Goal: Task Accomplishment & Management: Use online tool/utility

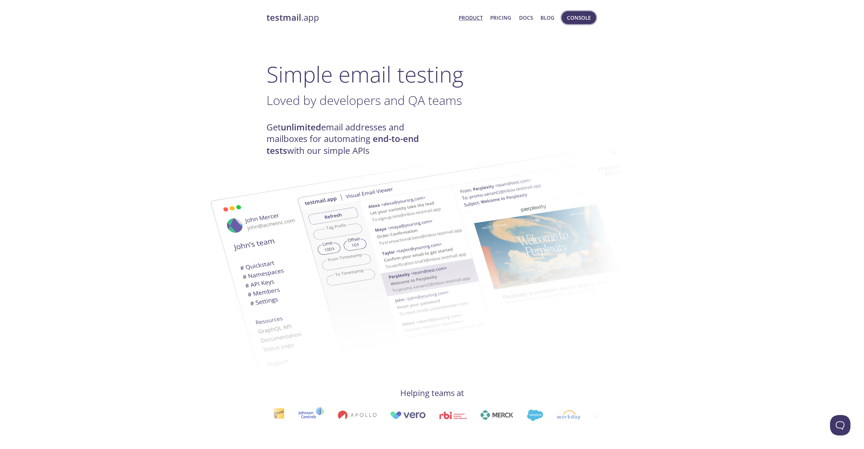
click at [586, 18] on span "Console" at bounding box center [579, 17] width 24 height 9
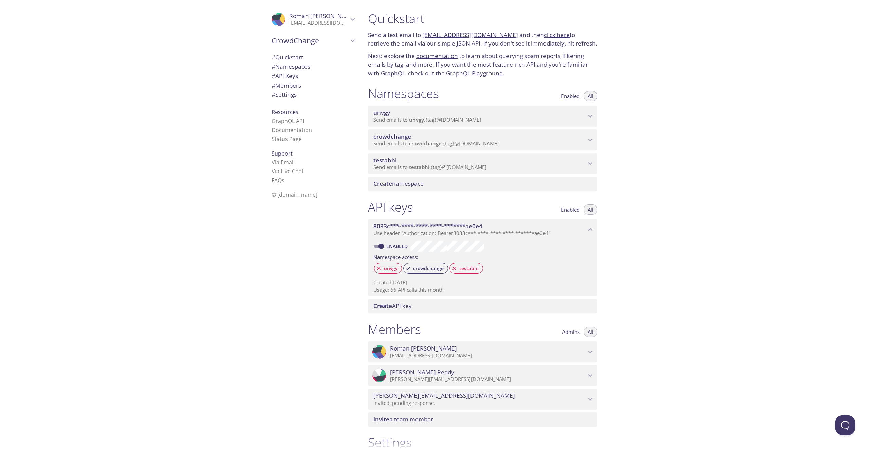
click at [512, 164] on span "testabhi" at bounding box center [479, 159] width 213 height 7
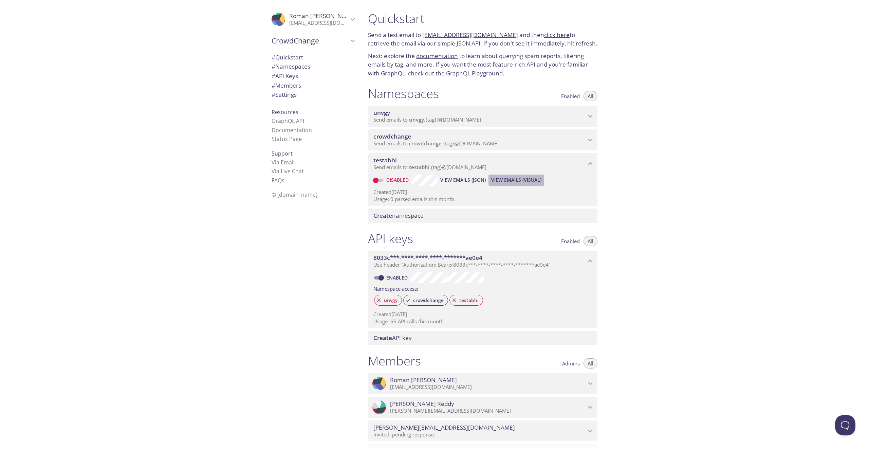
click at [525, 184] on span "View Emails (Visual)" at bounding box center [516, 180] width 50 height 8
click at [465, 147] on span "Send emails to crowdchange . {tag} @[DOMAIN_NAME]" at bounding box center [435, 143] width 125 height 7
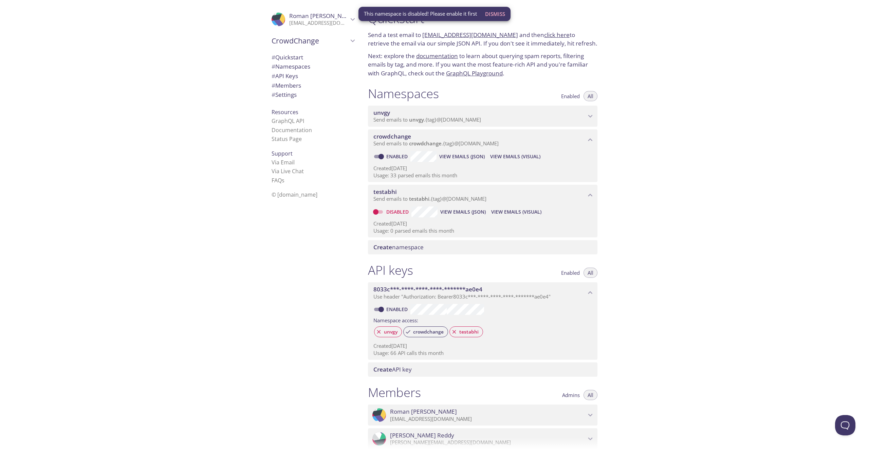
click at [498, 116] on span "unvgy" at bounding box center [479, 112] width 213 height 7
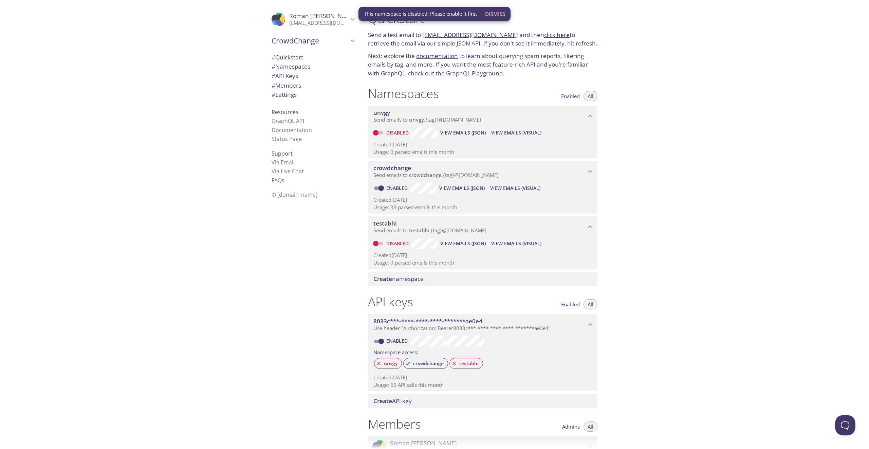
click at [514, 116] on span "unvgy" at bounding box center [479, 112] width 213 height 7
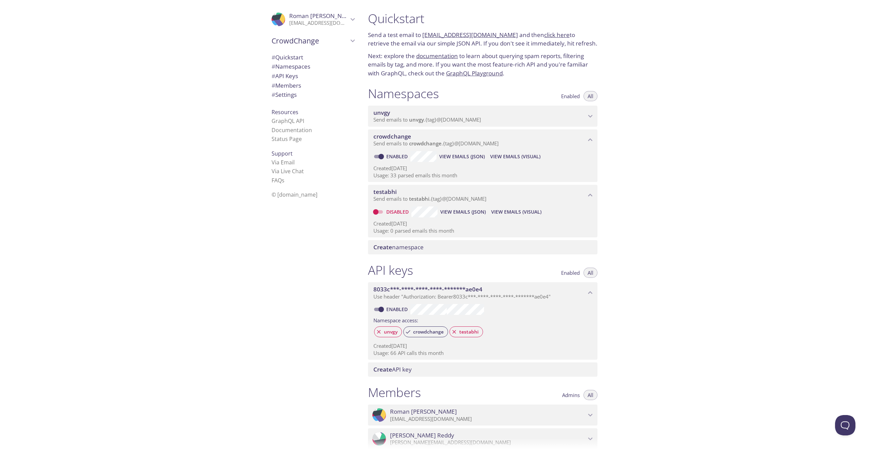
click at [546, 196] on span "testabhi" at bounding box center [479, 191] width 213 height 7
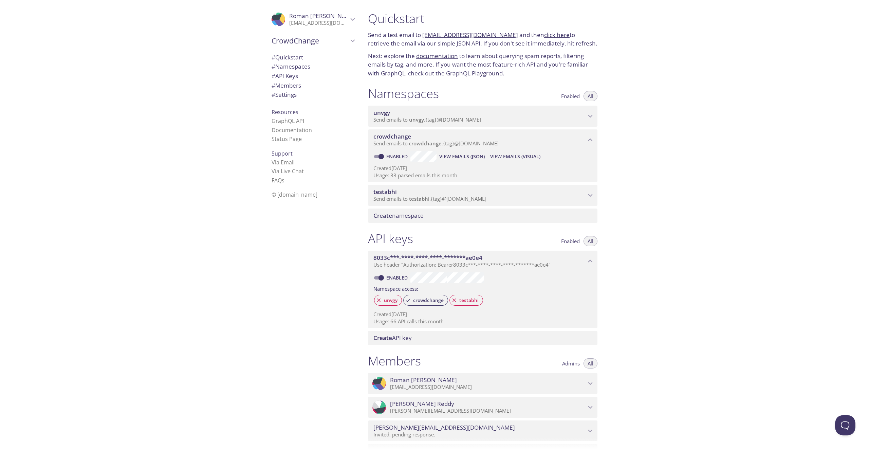
click at [512, 161] on span "View Emails (Visual)" at bounding box center [515, 156] width 50 height 8
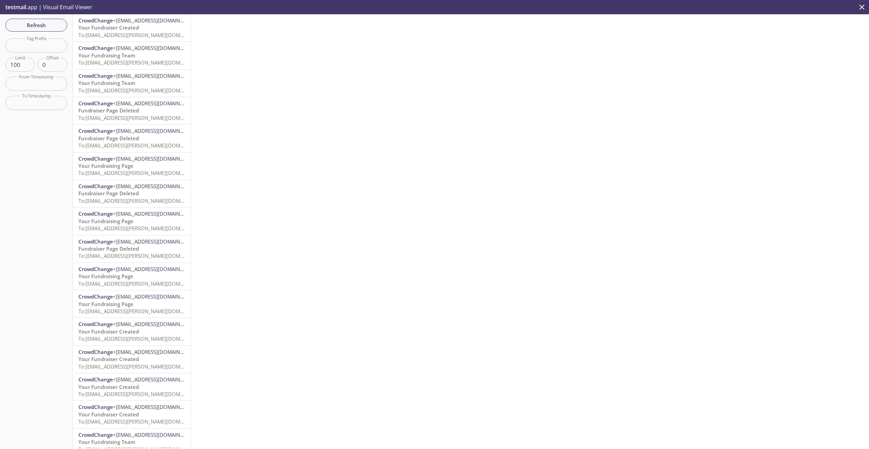
click at [154, 33] on span "To: [EMAIL_ADDRESS][PERSON_NAME][DOMAIN_NAME]" at bounding box center [142, 35] width 128 height 7
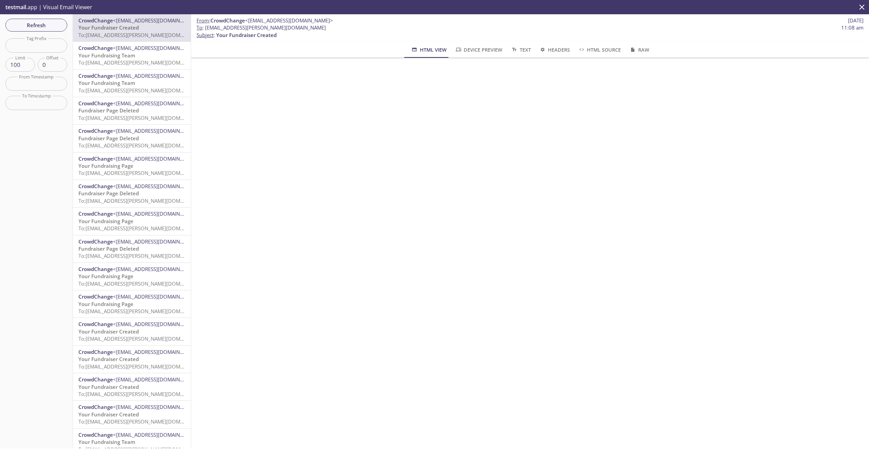
click at [498, 46] on span "Device Preview" at bounding box center [479, 49] width 48 height 8
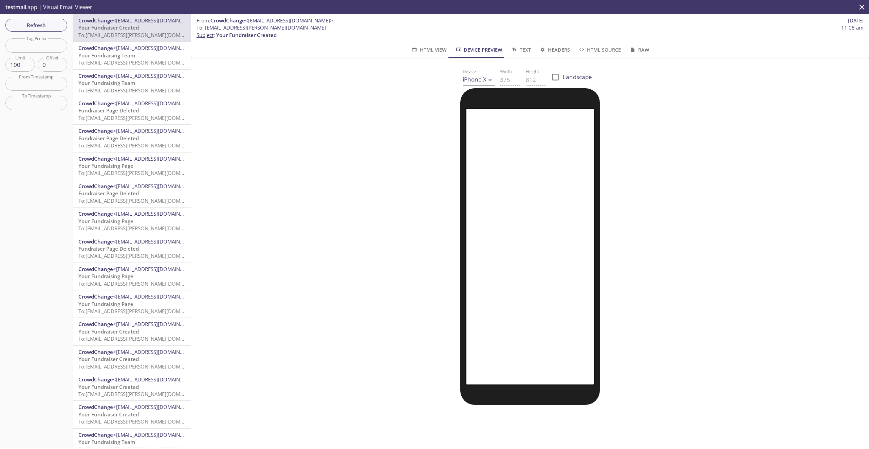
click at [423, 56] on button "HTML View" at bounding box center [429, 49] width 44 height 16
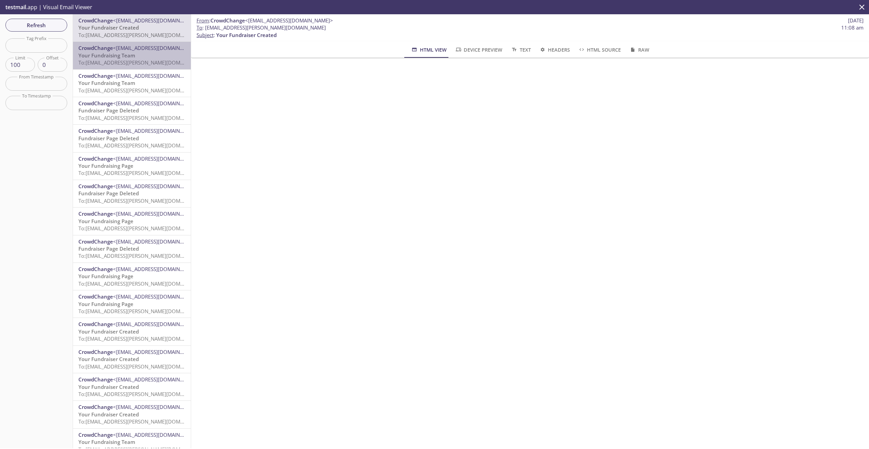
click at [142, 51] on span "CrowdChange <[EMAIL_ADDRESS][DOMAIN_NAME]>" at bounding box center [131, 47] width 107 height 7
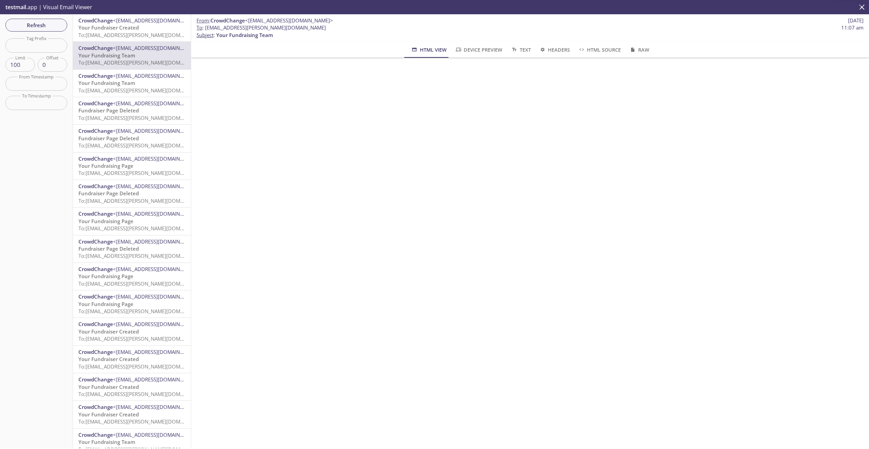
click at [171, 87] on span "To: [EMAIL_ADDRESS][PERSON_NAME][DOMAIN_NAME]" at bounding box center [142, 90] width 128 height 7
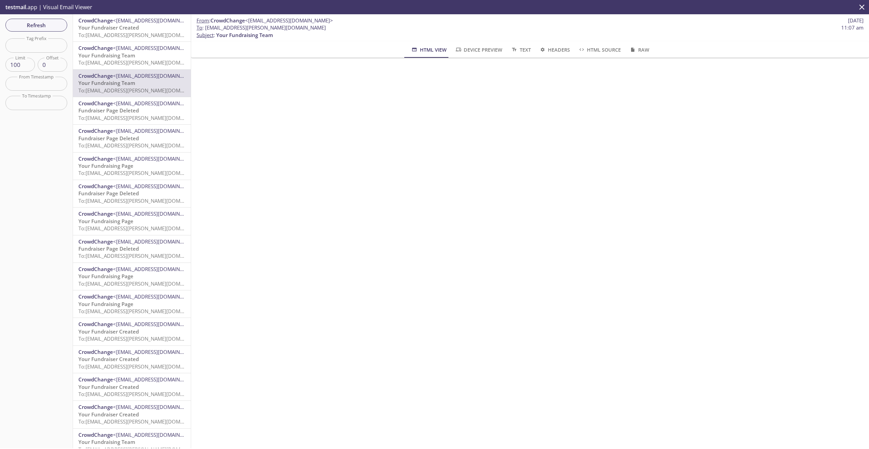
click at [176, 131] on span "<[EMAIL_ADDRESS][DOMAIN_NAME]>" at bounding box center [157, 130] width 88 height 7
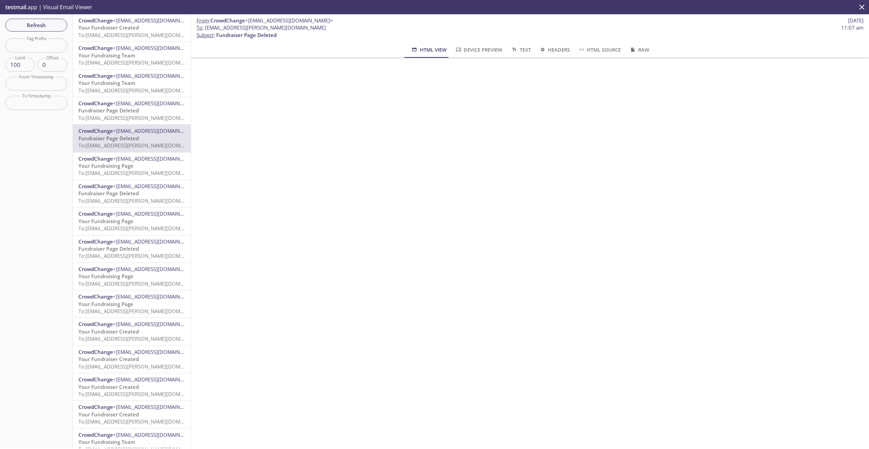
click at [468, 51] on span "Device Preview" at bounding box center [479, 49] width 48 height 8
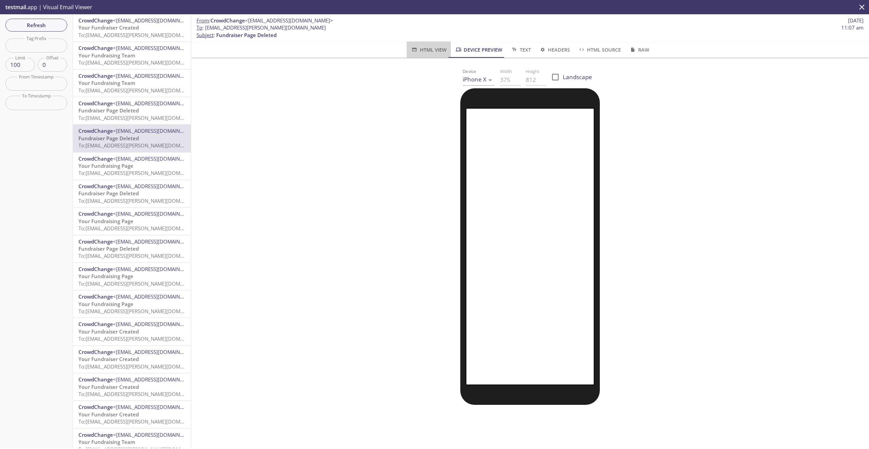
click at [437, 51] on span "HTML View" at bounding box center [429, 49] width 36 height 8
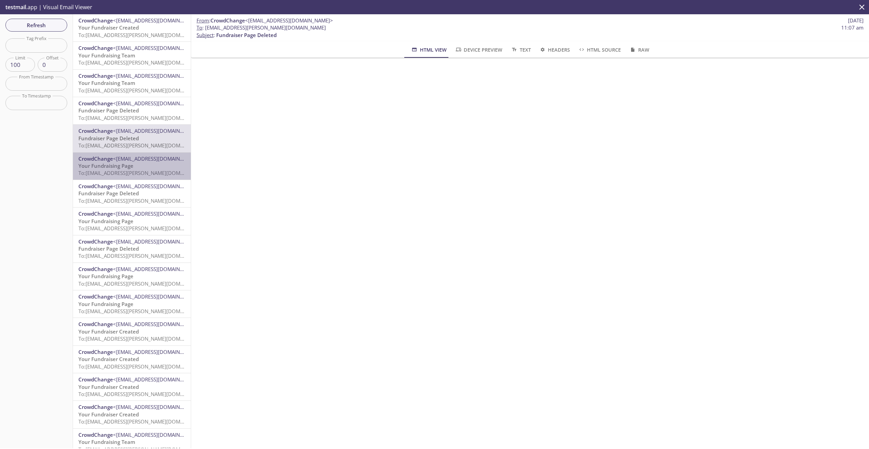
click at [153, 155] on span "<[EMAIL_ADDRESS][DOMAIN_NAME]>" at bounding box center [157, 158] width 88 height 7
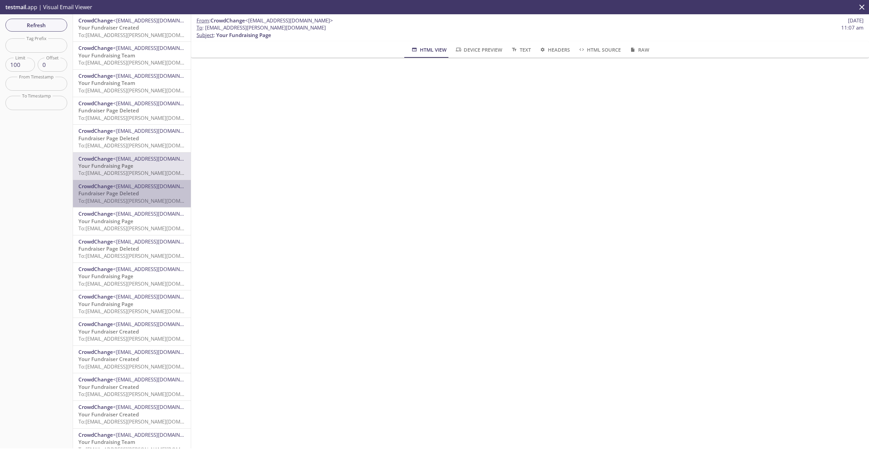
click at [161, 205] on div "CrowdChange <[EMAIL_ADDRESS][DOMAIN_NAME]> Fundraiser Page Deleted To: [EMAIL_A…" at bounding box center [132, 193] width 118 height 27
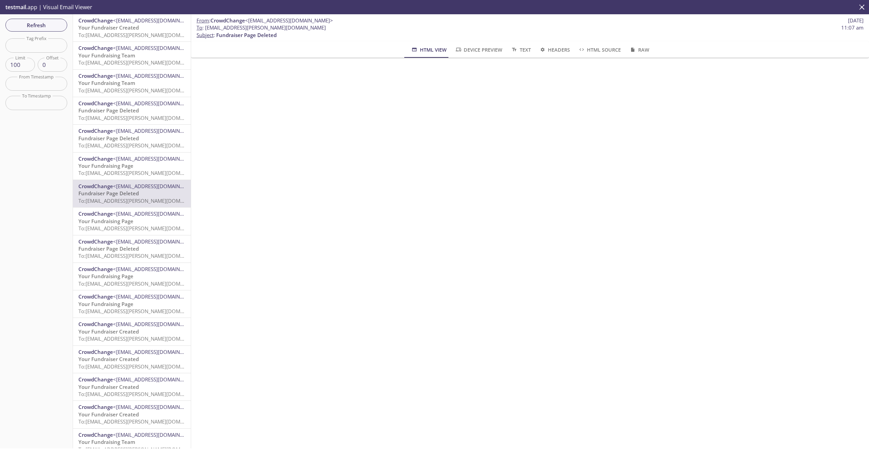
click at [156, 249] on p "Fundraiser Page Deleted To: [EMAIL_ADDRESS][PERSON_NAME][DOMAIN_NAME]" at bounding box center [131, 252] width 107 height 15
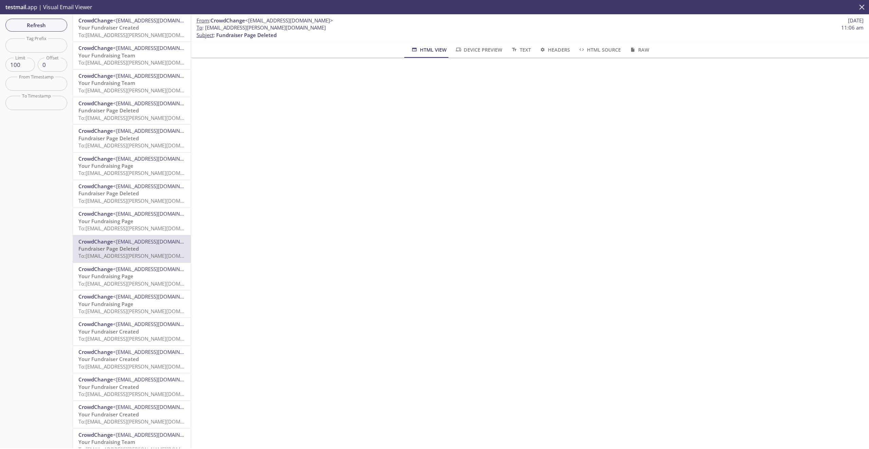
click at [861, 5] on icon "close" at bounding box center [862, 7] width 9 height 9
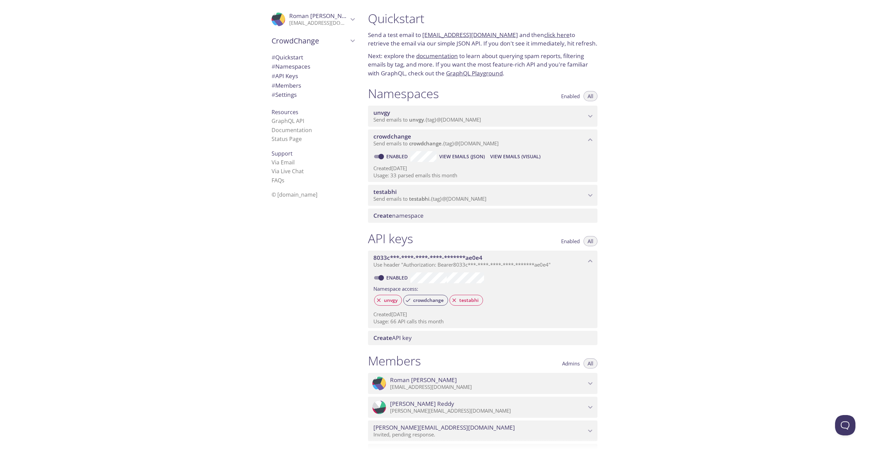
click at [463, 161] on span "View Emails (JSON)" at bounding box center [461, 156] width 45 height 8
click at [457, 59] on div "Quickstart Send a test email to [EMAIL_ADDRESS][DOMAIN_NAME] and then click her…" at bounding box center [483, 44] width 240 height 75
click at [456, 60] on link "documentation" at bounding box center [437, 56] width 42 height 8
click at [528, 161] on span "View Emails (Visual)" at bounding box center [515, 156] width 50 height 8
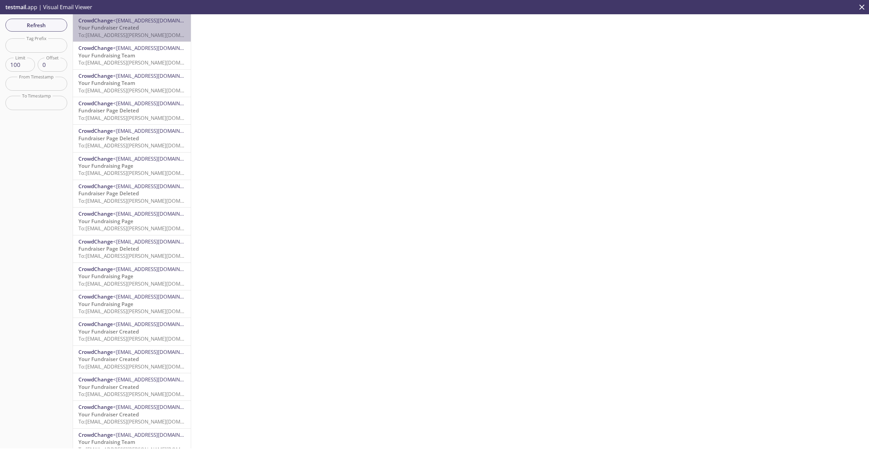
click at [153, 24] on p "Your Fundraiser Created To: [EMAIL_ADDRESS][PERSON_NAME][DOMAIN_NAME]" at bounding box center [131, 31] width 107 height 15
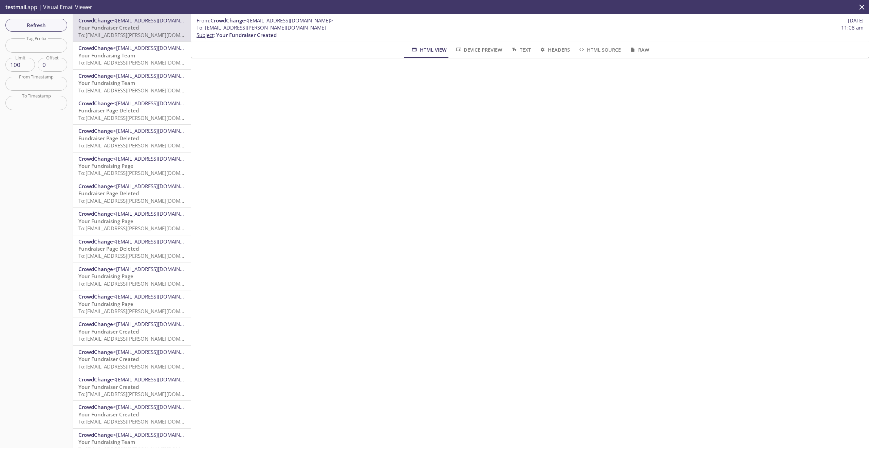
click at [247, 28] on span "To : [EMAIL_ADDRESS][PERSON_NAME][DOMAIN_NAME]" at bounding box center [261, 27] width 129 height 7
copy span "[PERSON_NAME]"
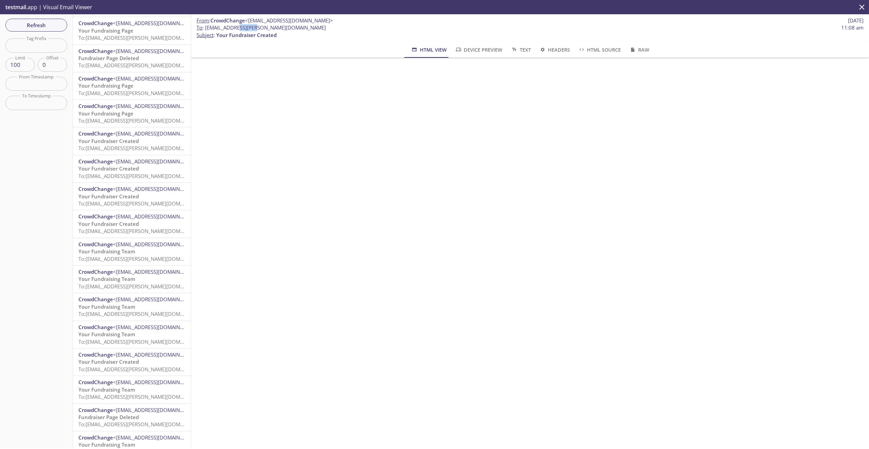
scroll to position [229, 0]
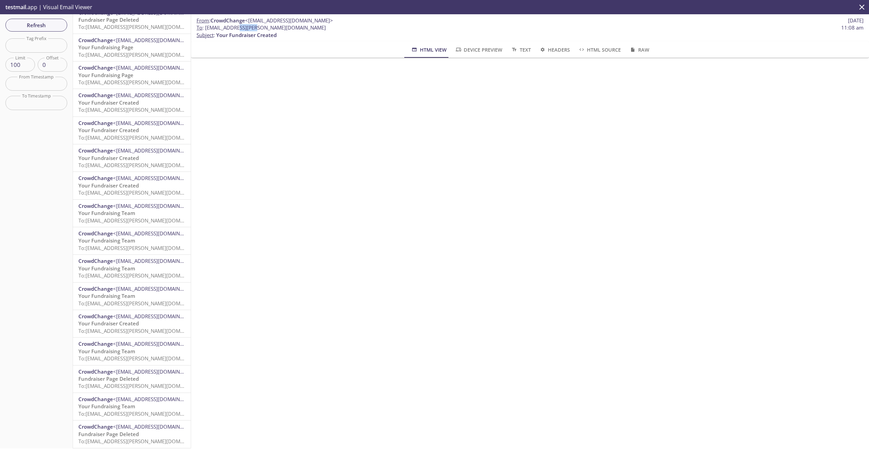
click at [127, 166] on span "To: [EMAIL_ADDRESS][PERSON_NAME][DOMAIN_NAME]" at bounding box center [142, 165] width 128 height 7
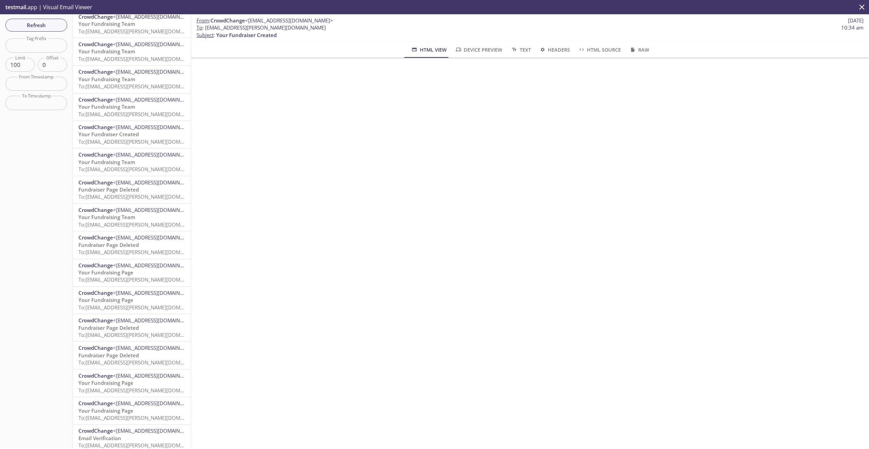
scroll to position [482, 0]
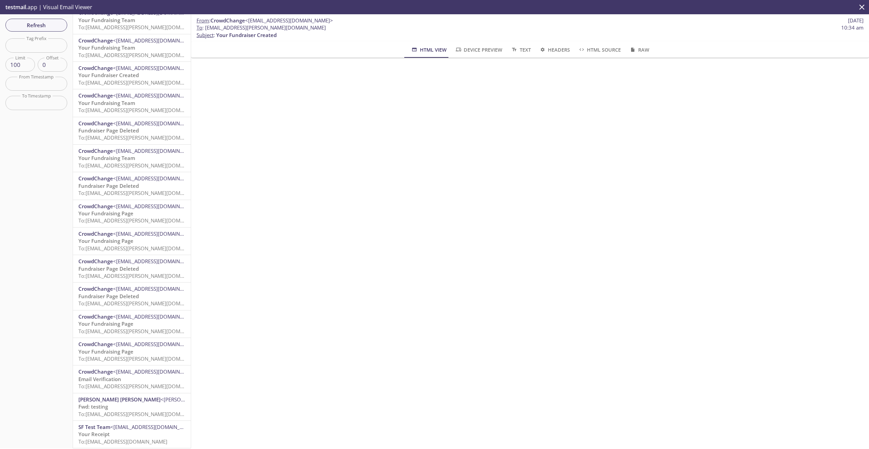
click at [146, 247] on div "CrowdChange <[EMAIL_ADDRESS][DOMAIN_NAME]> Your Fundraising Page To: [EMAIL_ADD…" at bounding box center [132, 240] width 118 height 27
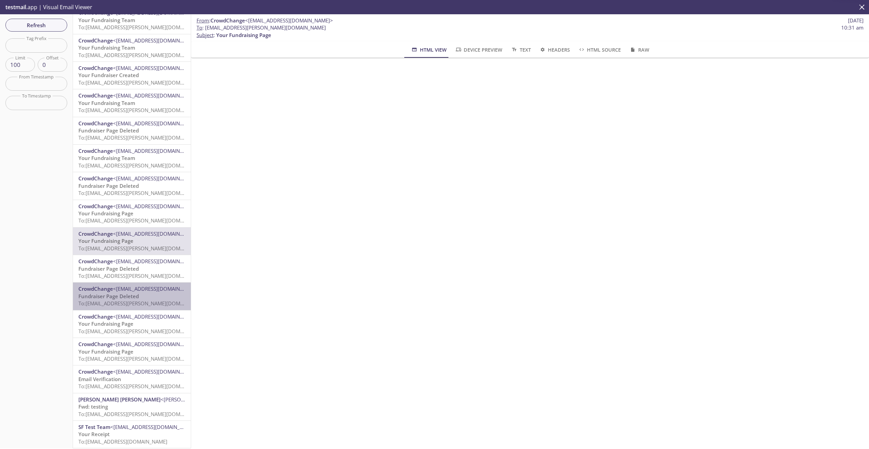
click at [142, 304] on div "CrowdChange <[EMAIL_ADDRESS][DOMAIN_NAME]> Fundraiser Page Deleted To: [EMAIL_A…" at bounding box center [132, 295] width 118 height 27
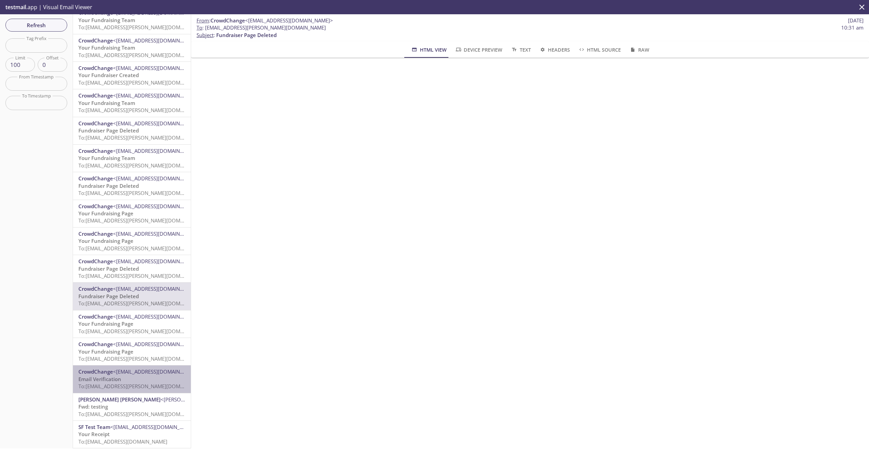
click at [143, 375] on p "Email Verification To: [EMAIL_ADDRESS][PERSON_NAME][DOMAIN_NAME]" at bounding box center [131, 382] width 107 height 15
